Goal: Task Accomplishment & Management: Use online tool/utility

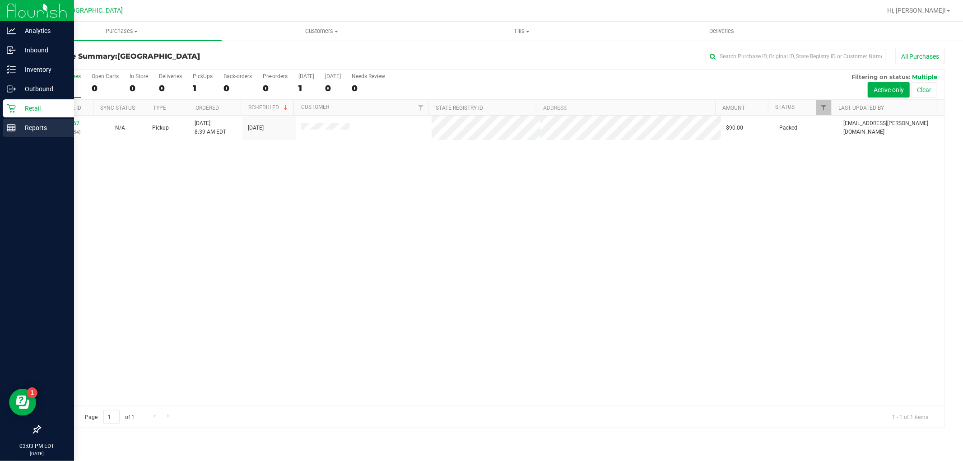
click at [14, 127] on icon at bounding box center [11, 127] width 9 height 9
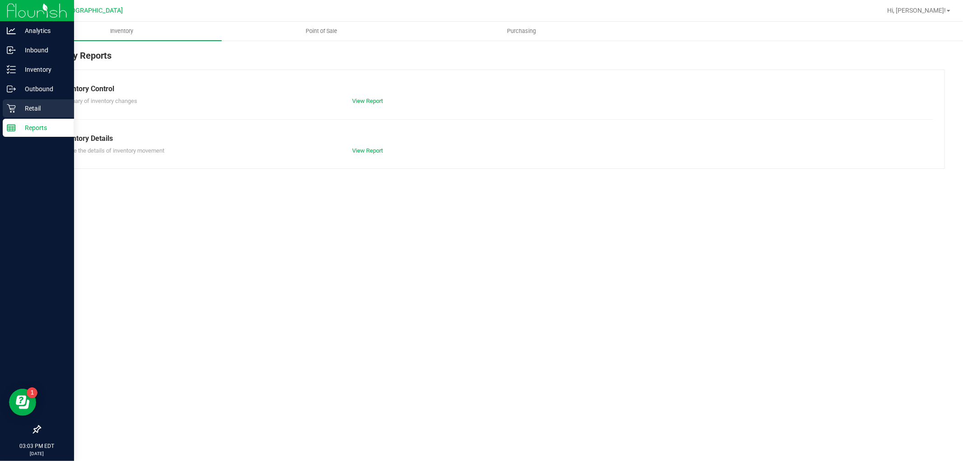
click at [39, 101] on div "Retail" at bounding box center [38, 108] width 71 height 18
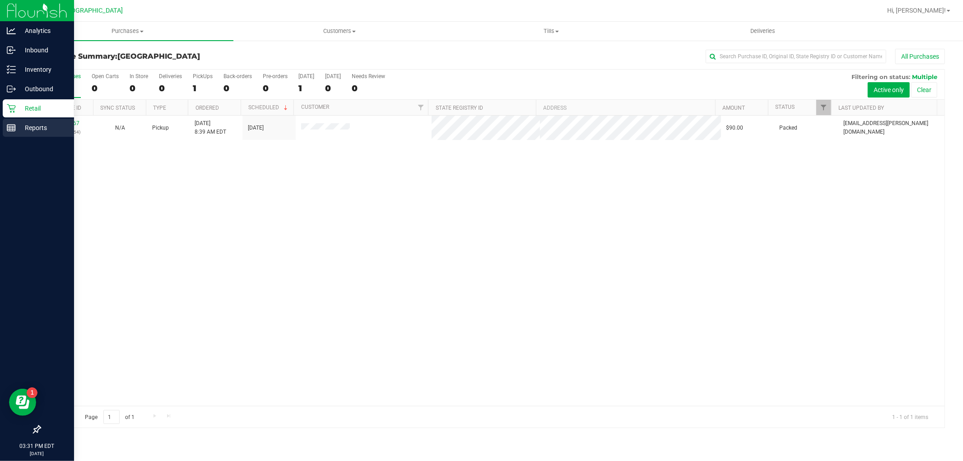
click at [16, 121] on div "Reports" at bounding box center [38, 128] width 71 height 18
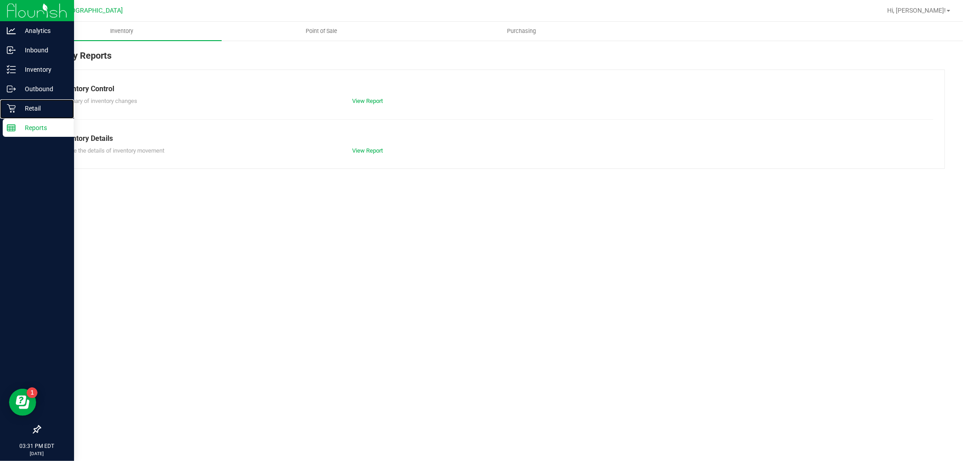
click at [31, 105] on p "Retail" at bounding box center [43, 108] width 54 height 11
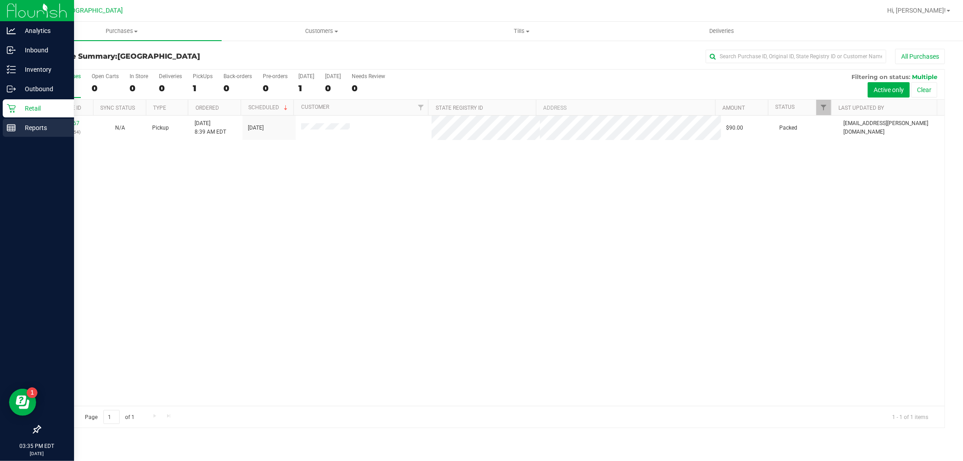
click at [25, 125] on p "Reports" at bounding box center [43, 127] width 54 height 11
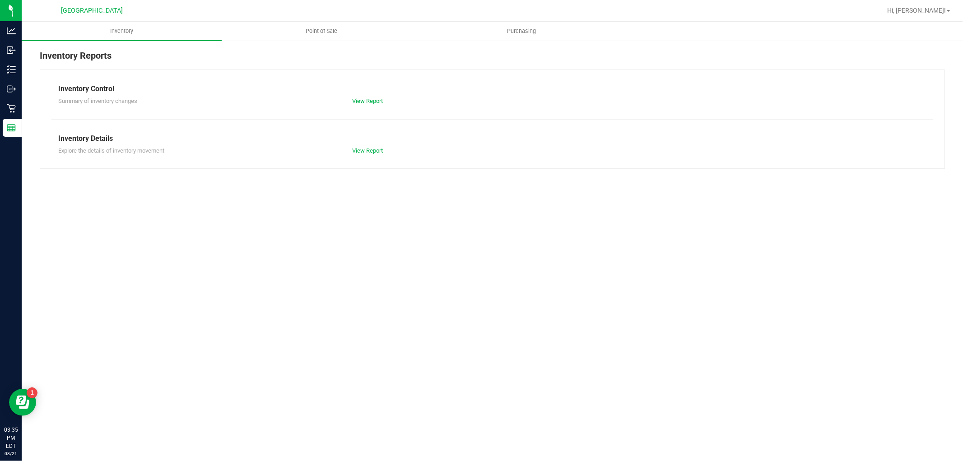
click at [326, 42] on div "Inventory Reports Inventory Control Summary of inventory changes View Report In…" at bounding box center [493, 109] width 942 height 138
click at [326, 39] on uib-tab-heading "Point of Sale" at bounding box center [321, 31] width 199 height 18
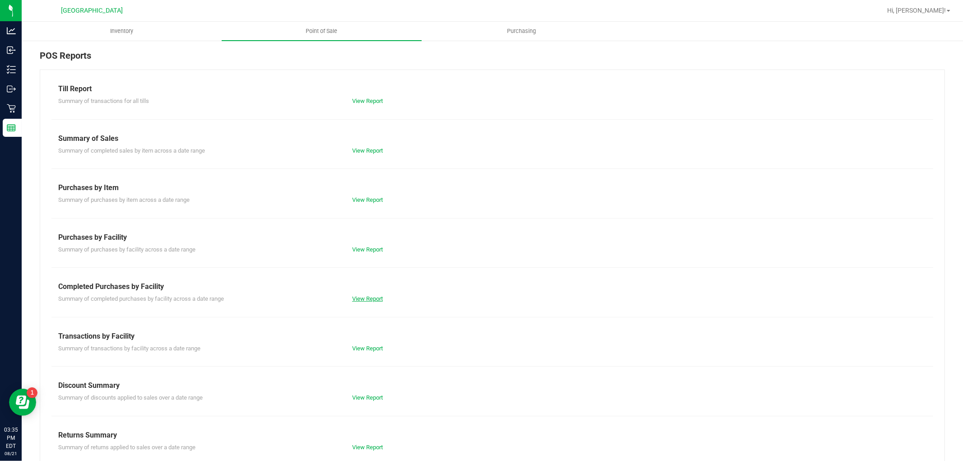
click at [374, 300] on link "View Report" at bounding box center [367, 298] width 31 height 7
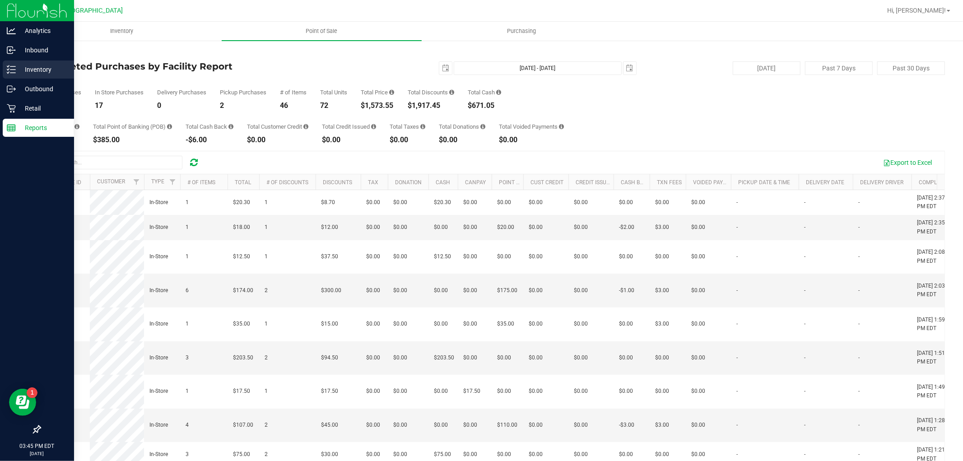
click at [24, 70] on p "Inventory" at bounding box center [43, 69] width 54 height 11
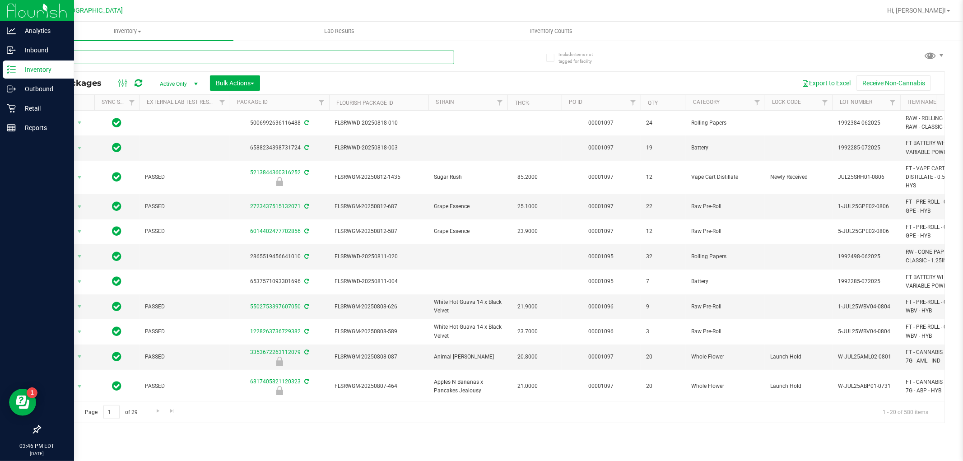
click at [175, 57] on input "text" at bounding box center [247, 58] width 415 height 14
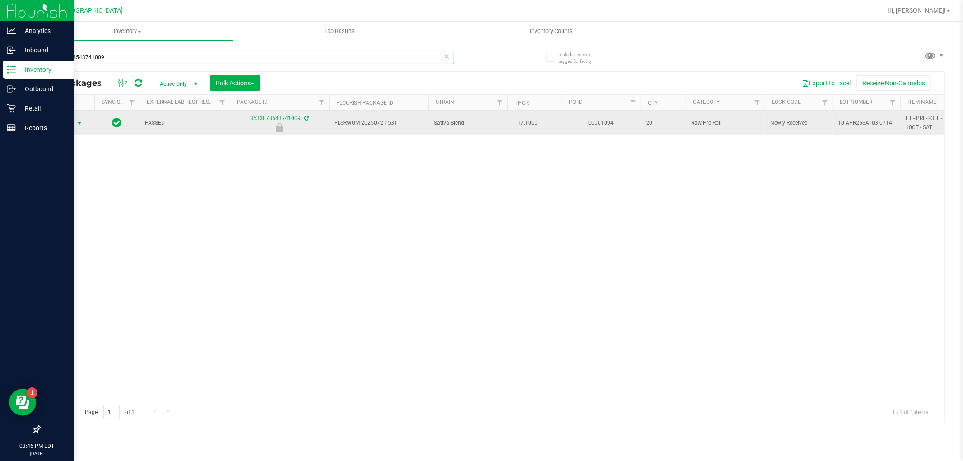
type input "3533878543741009"
click at [75, 124] on span "select" at bounding box center [79, 123] width 11 height 13
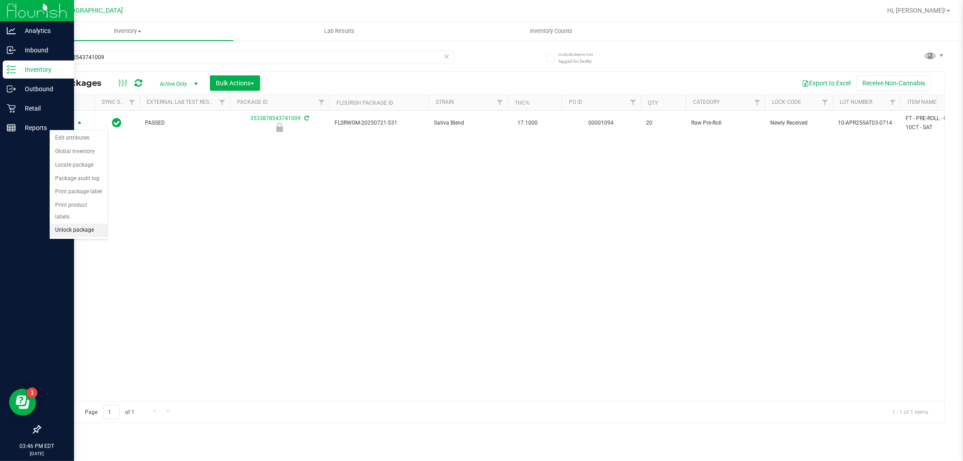
click at [82, 231] on li "Unlock package" at bounding box center [79, 231] width 58 height 14
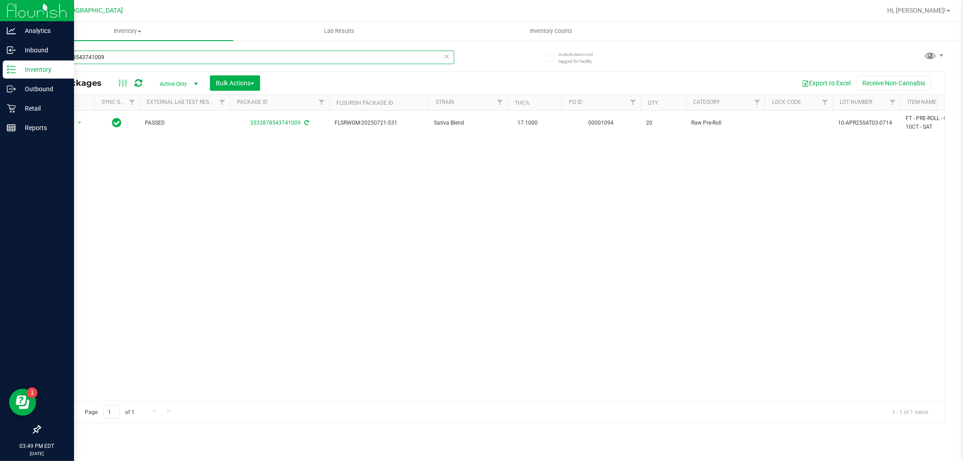
click at [156, 56] on input "3533878543741009" at bounding box center [247, 58] width 415 height 14
type input "3"
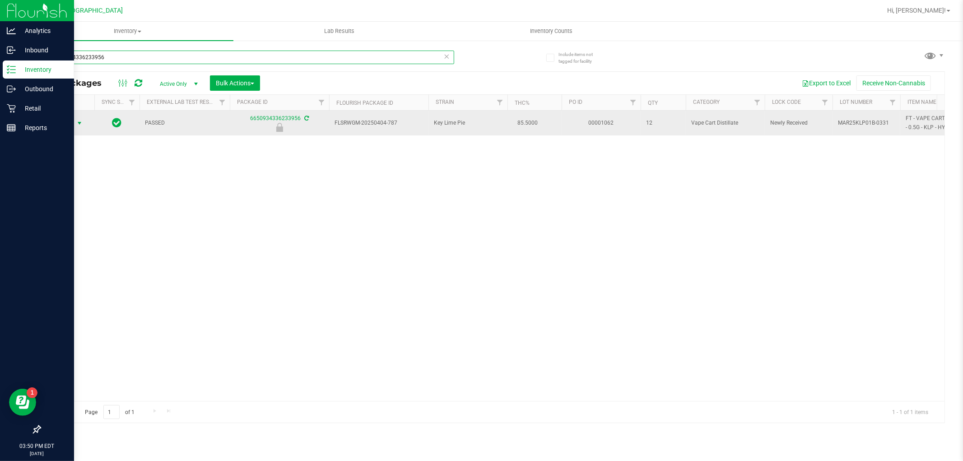
type input "6650934336233956"
click at [66, 124] on span "Action" at bounding box center [61, 123] width 24 height 13
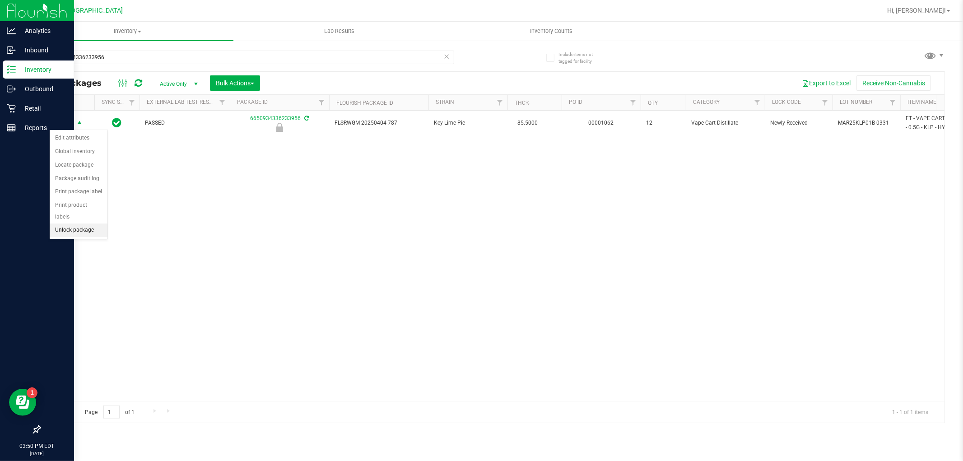
click at [102, 231] on li "Unlock package" at bounding box center [79, 231] width 58 height 14
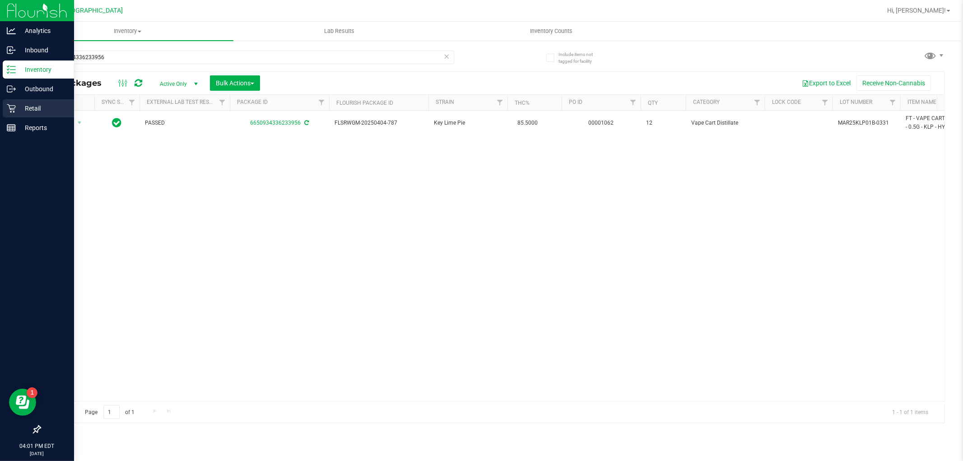
click at [11, 113] on div "Retail" at bounding box center [38, 108] width 71 height 18
